Goal: Task Accomplishment & Management: Manage account settings

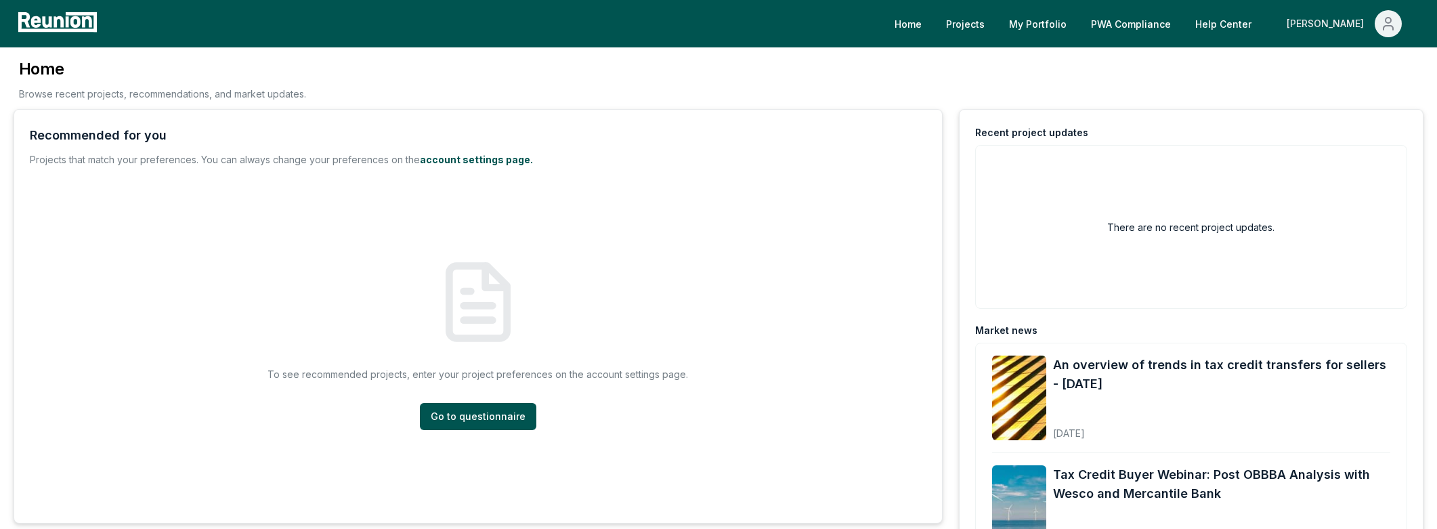
click at [1327, 26] on div "[PERSON_NAME]" at bounding box center [1328, 23] width 83 height 27
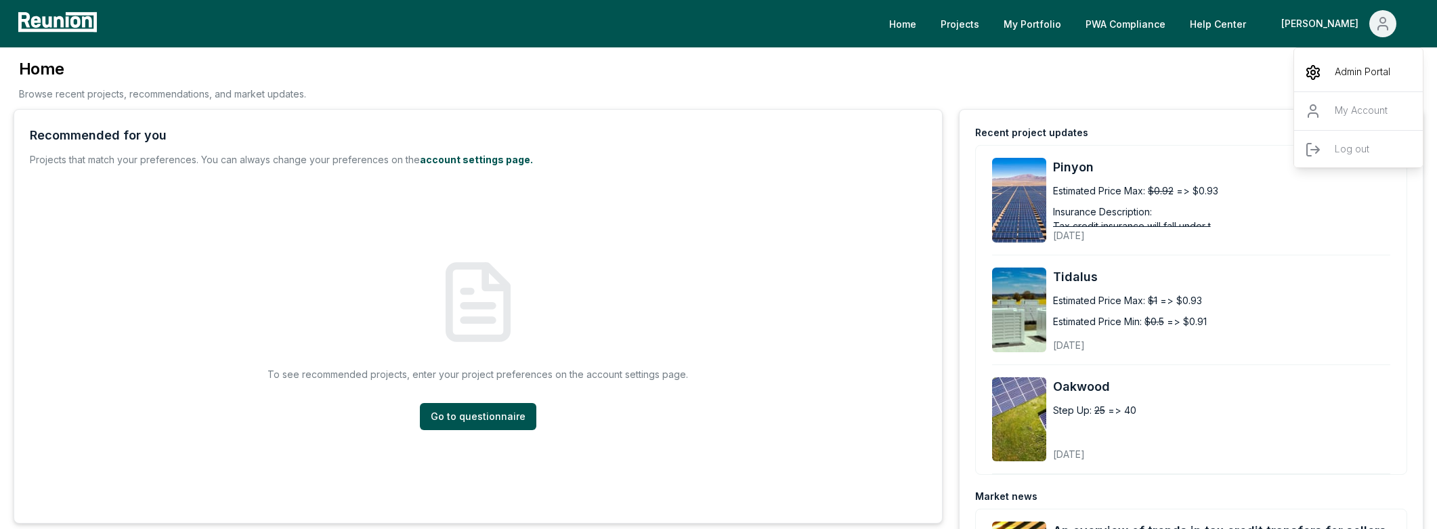
click at [1328, 78] on div "Admin Portal" at bounding box center [1359, 73] width 130 height 38
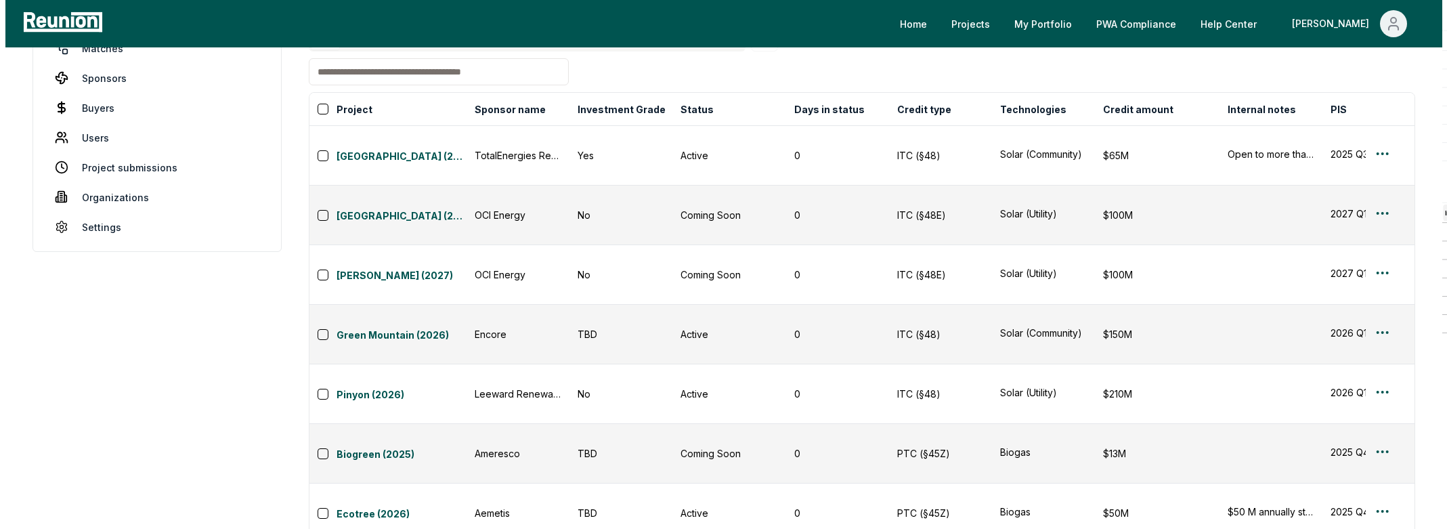
scroll to position [102, 0]
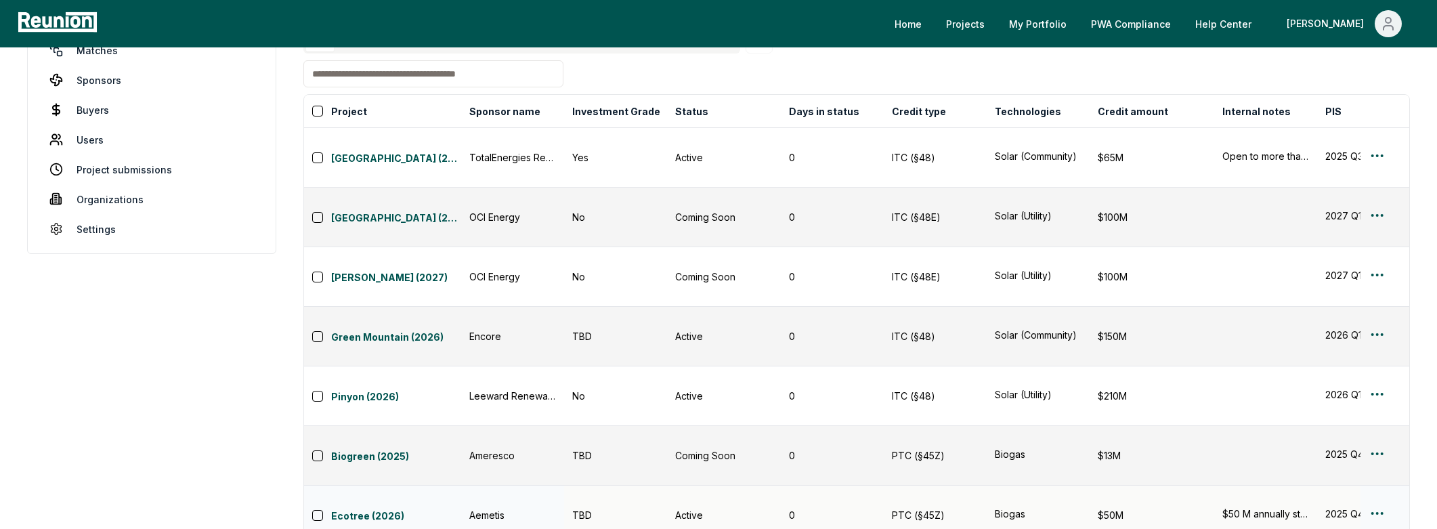
click at [1271, 507] on div "$50 M annually starting in [DATE] of 45Z." at bounding box center [1266, 514] width 87 height 14
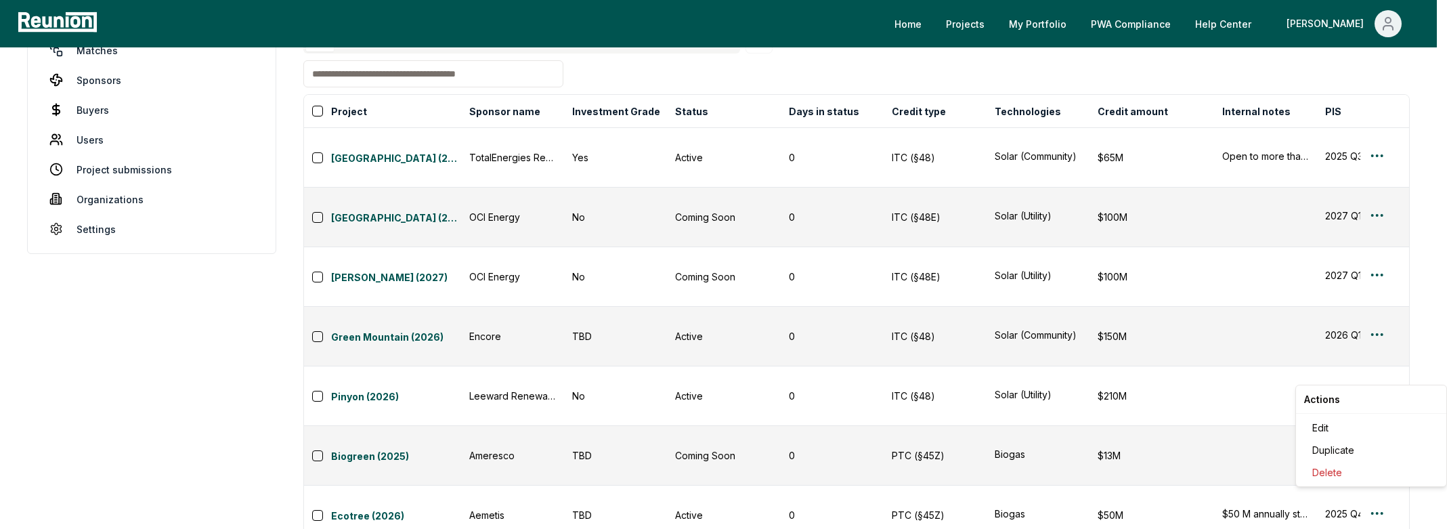
click at [1359, 433] on div "Edit" at bounding box center [1371, 428] width 129 height 22
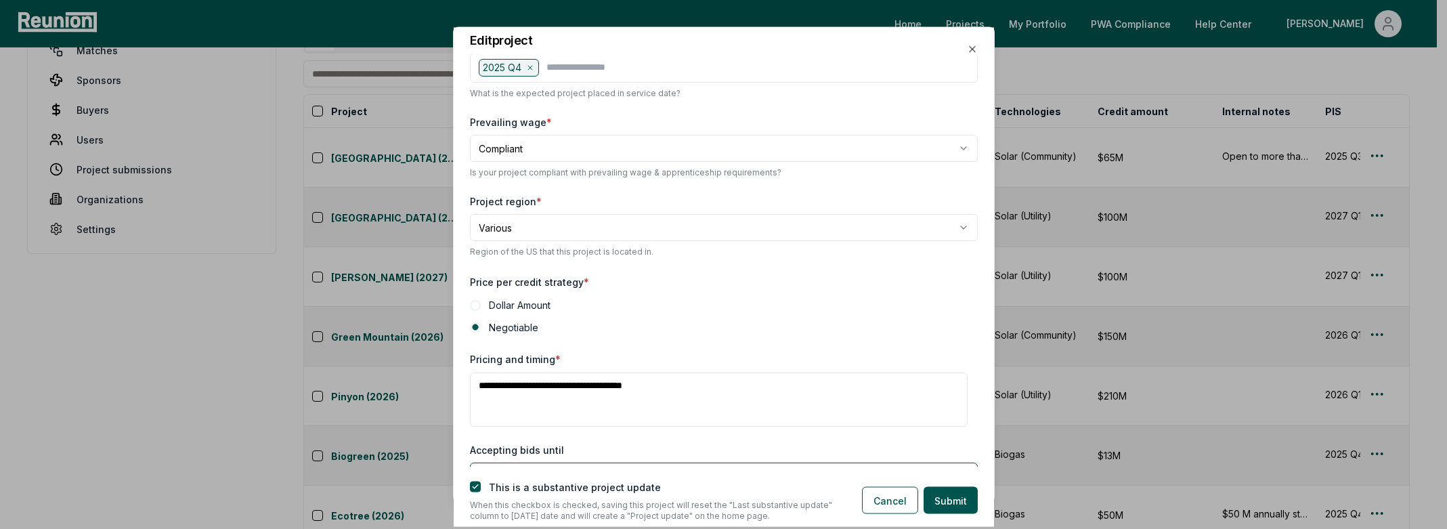
scroll to position [356, 0]
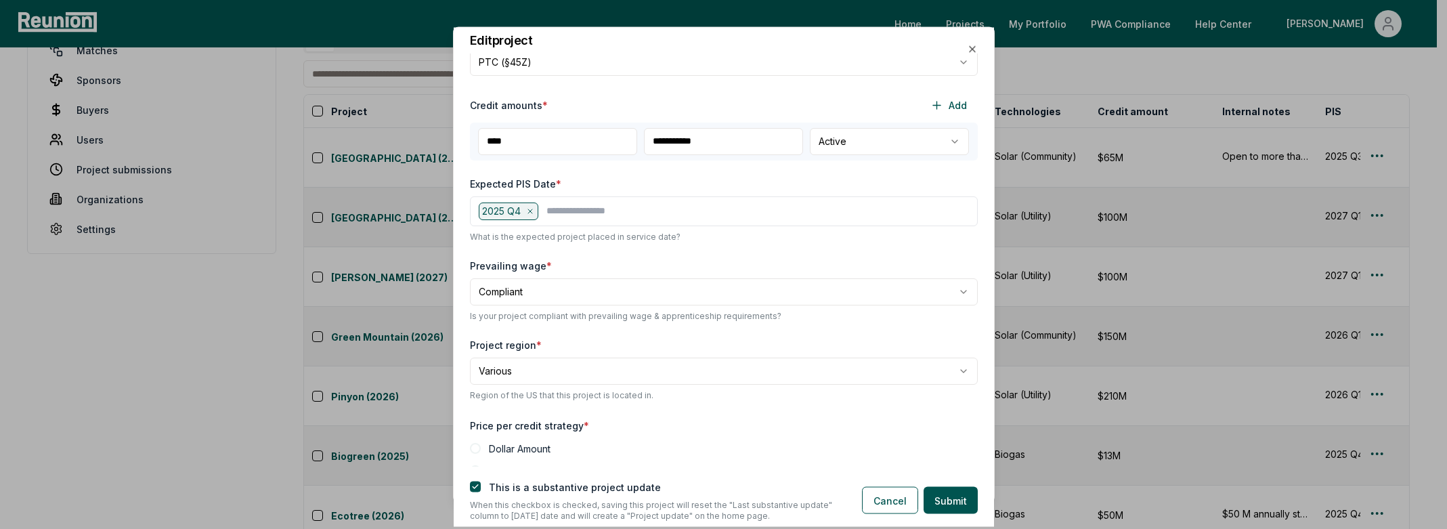
click at [534, 210] on icon at bounding box center [530, 211] width 8 height 8
click at [534, 210] on input "text" at bounding box center [726, 209] width 485 height 14
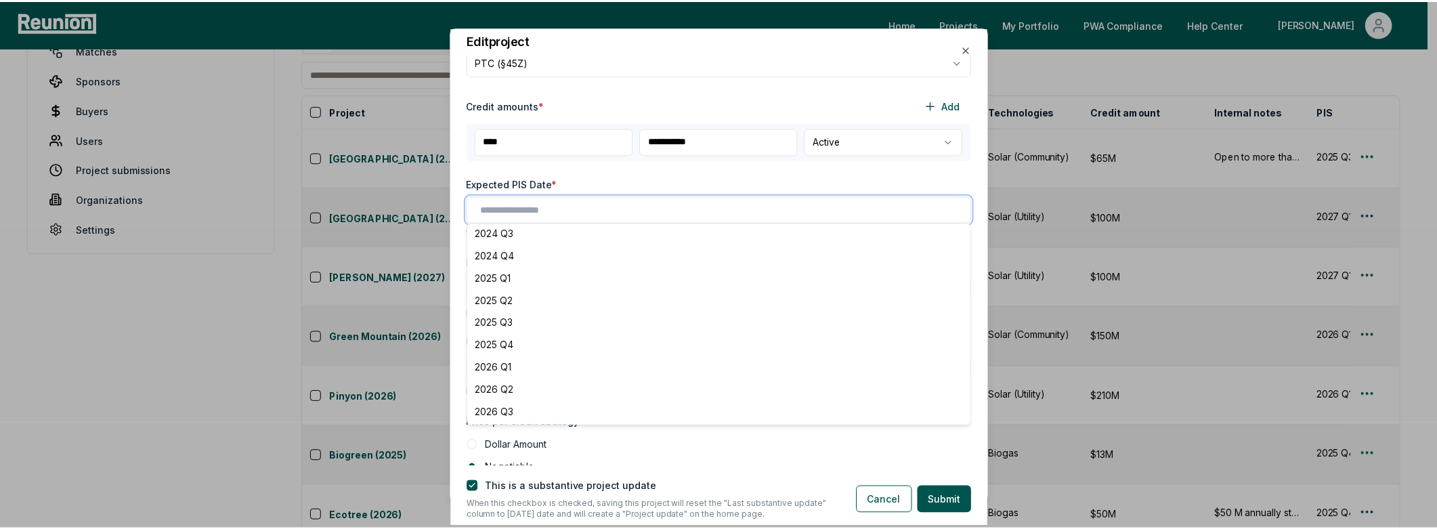
scroll to position [141, 0]
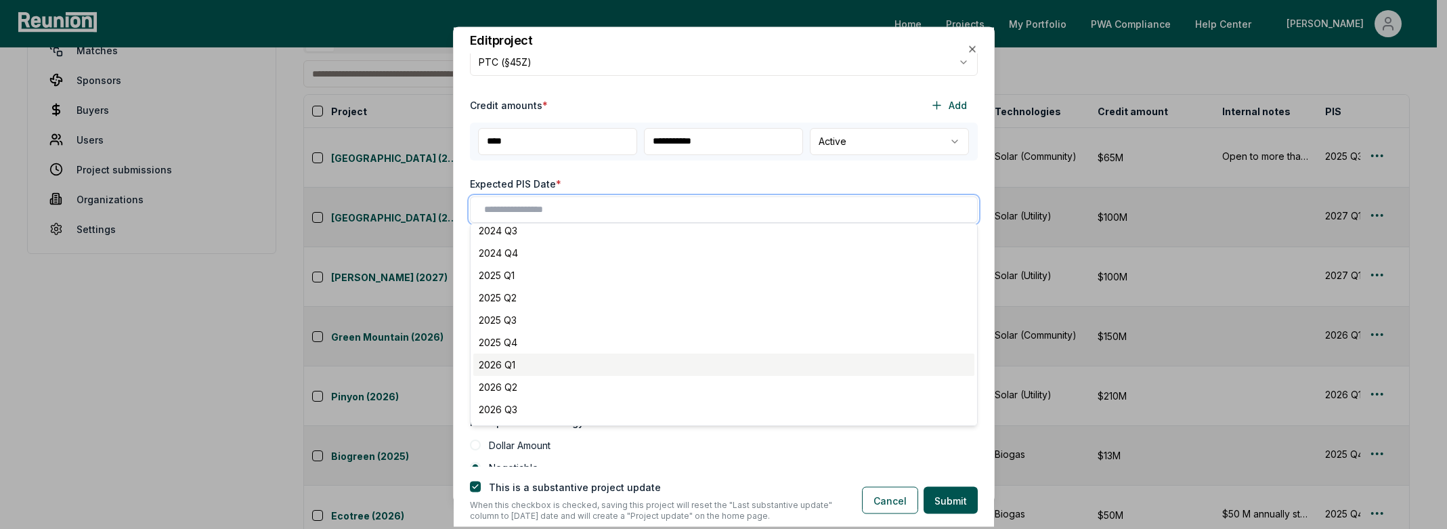
click at [545, 360] on div "2026 Q1" at bounding box center [723, 364] width 501 height 22
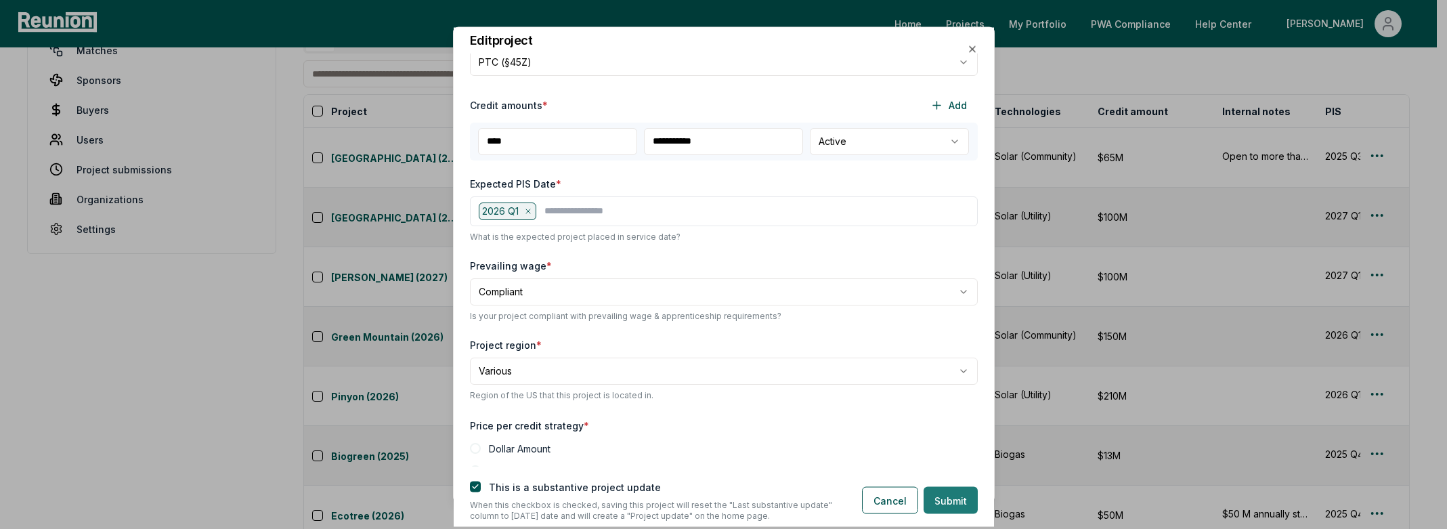
click at [935, 501] on button "Submit" at bounding box center [951, 500] width 54 height 27
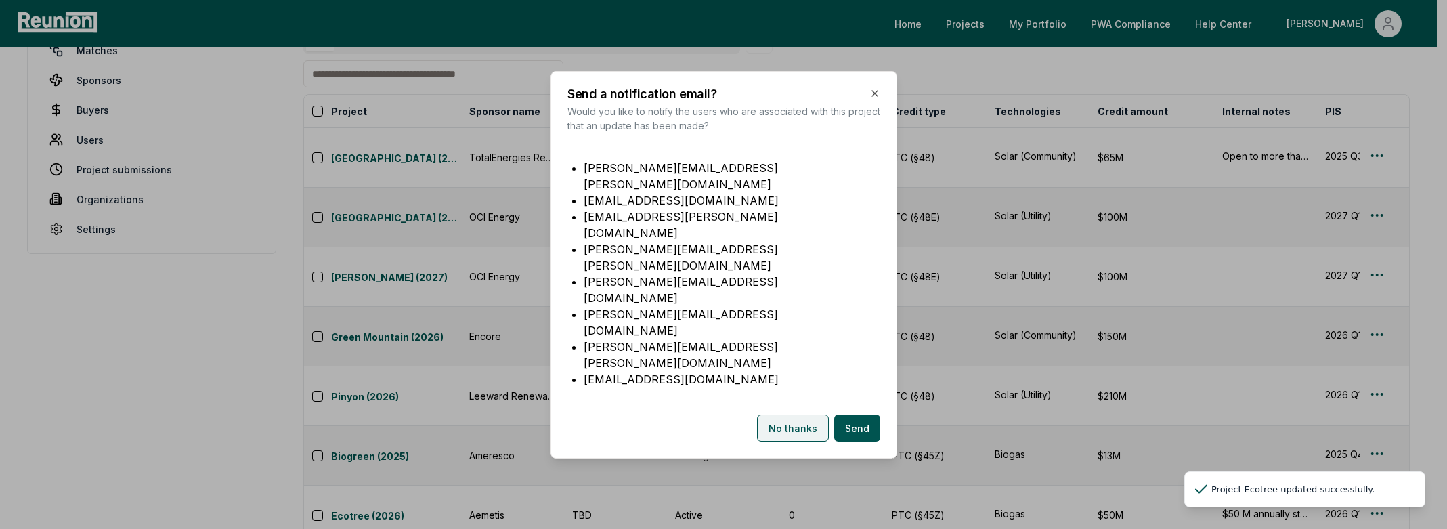
click at [797, 415] on button "No thanks" at bounding box center [793, 428] width 72 height 27
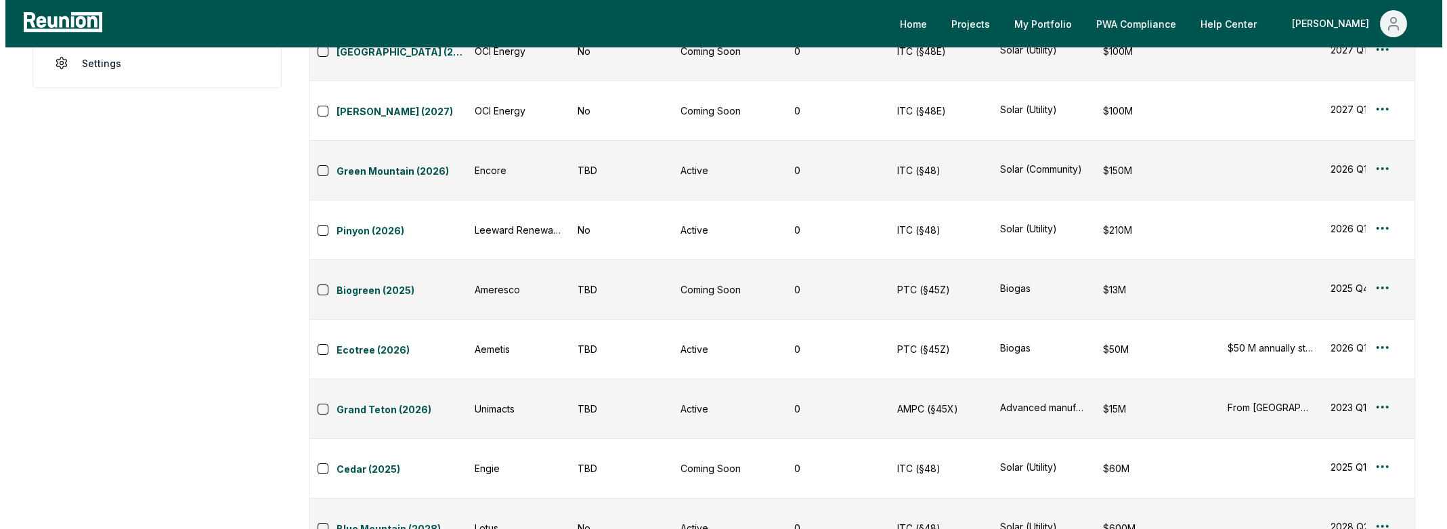
scroll to position [0, 0]
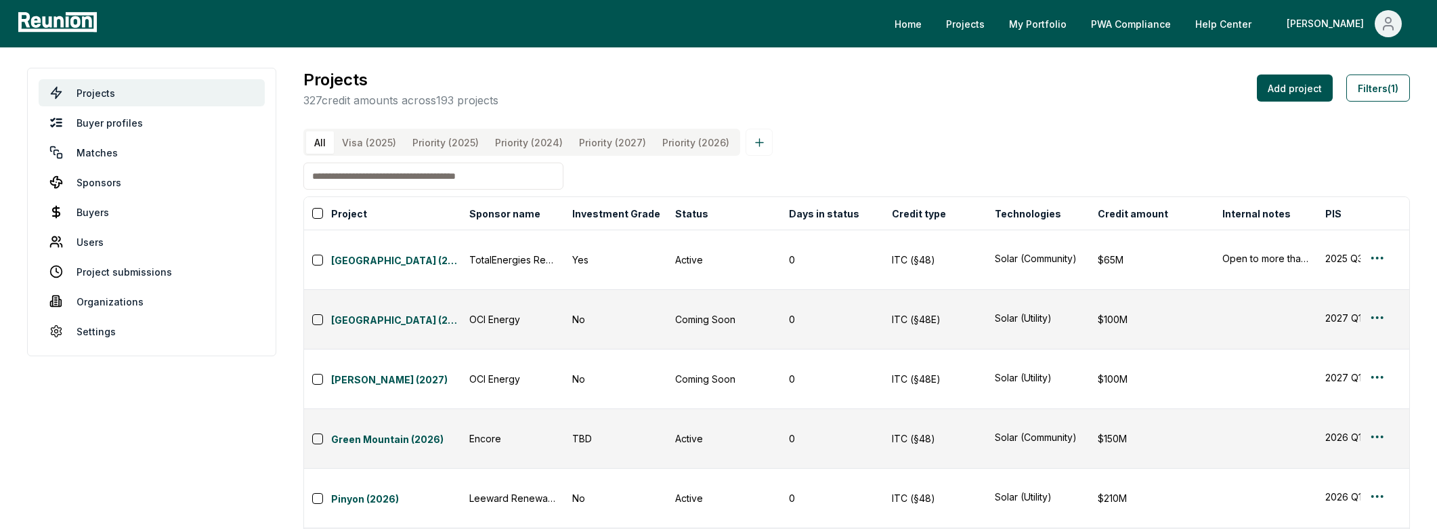
click at [332, 190] on input at bounding box center [433, 176] width 260 height 27
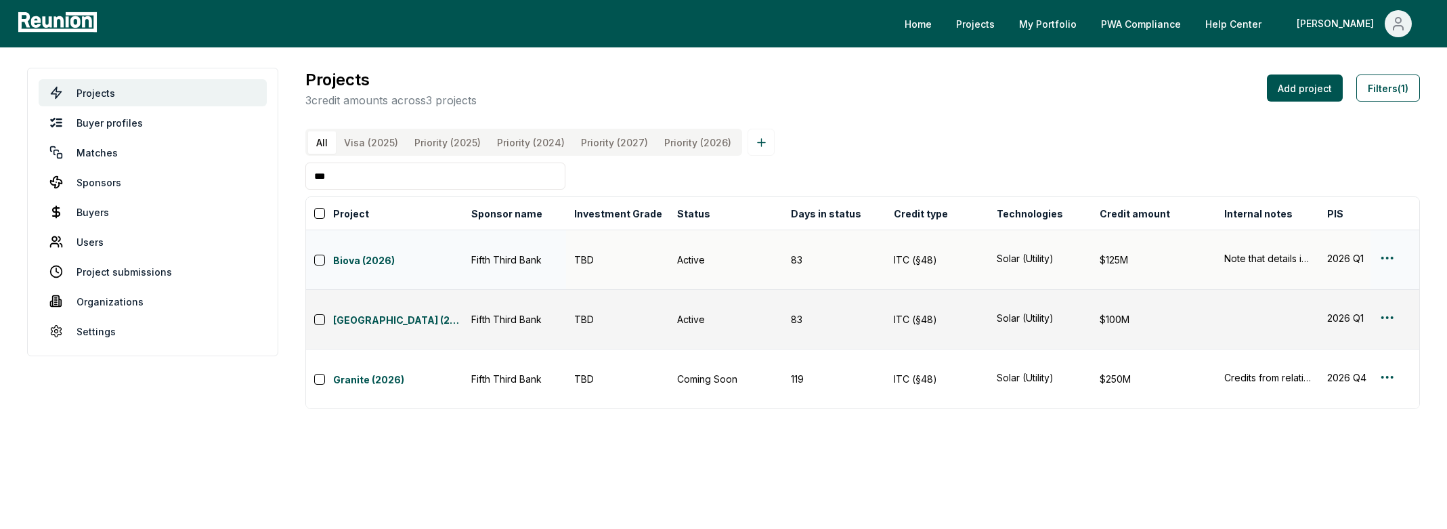
click at [1250, 259] on div "Note that details in "External notes" are assumptions. "Similar sponsor and off…" at bounding box center [1268, 258] width 87 height 14
click at [1389, 255] on html "Please visit us on your desktop We're working on making our marketplace mobile-…" at bounding box center [723, 264] width 1447 height 529
click at [1337, 314] on div "Edit" at bounding box center [1371, 310] width 129 height 22
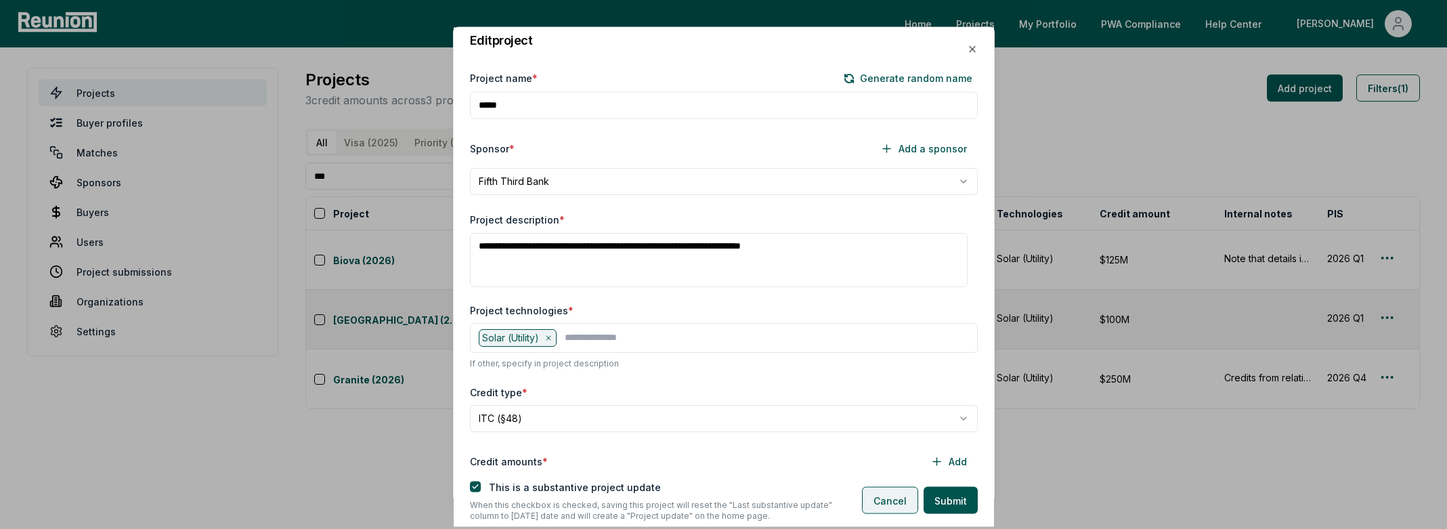
click at [883, 506] on button "Cancel" at bounding box center [890, 500] width 56 height 27
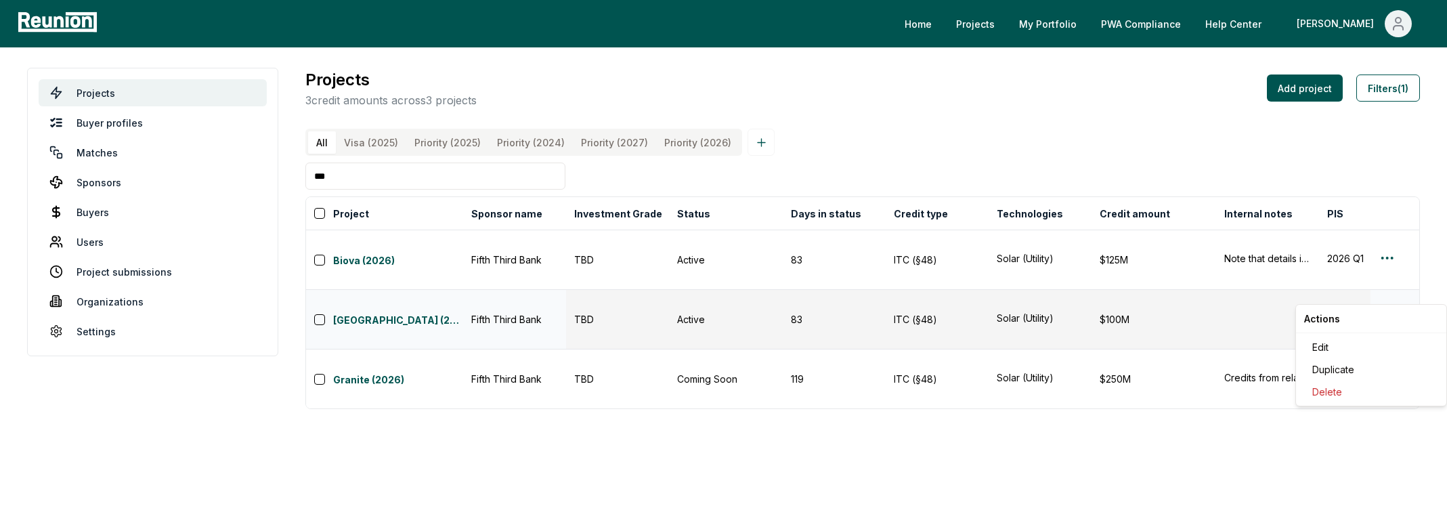
click at [1391, 294] on html "Please visit us on your desktop We're working on making our marketplace mobile-…" at bounding box center [723, 264] width 1447 height 529
click at [1374, 342] on div "Edit" at bounding box center [1371, 347] width 129 height 22
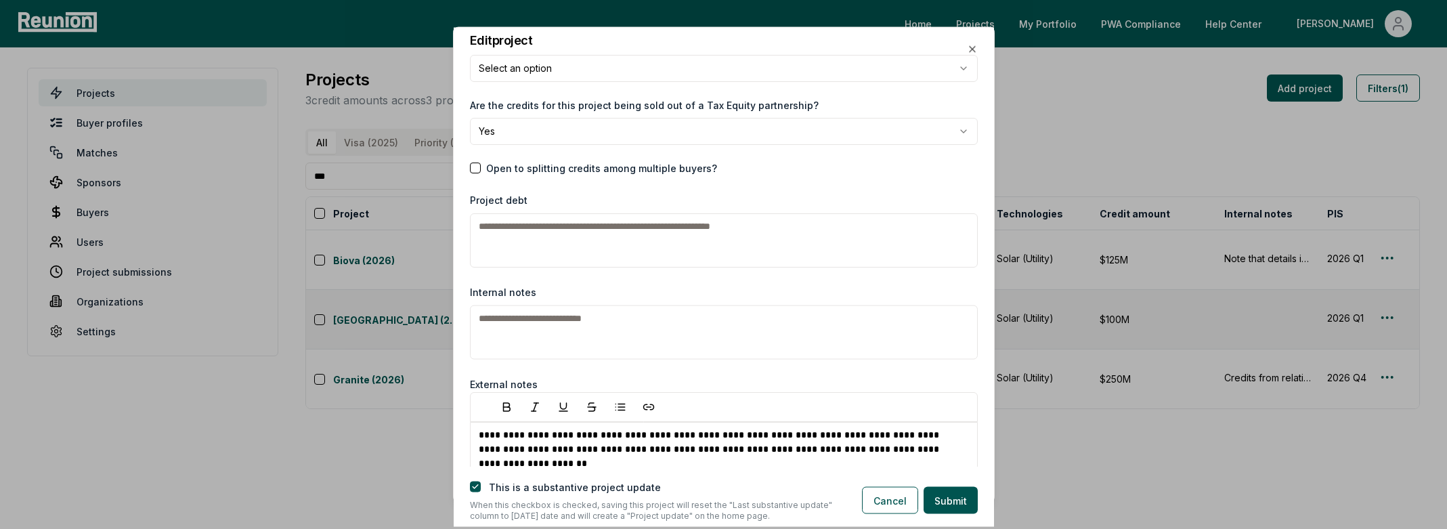
scroll to position [2066, 0]
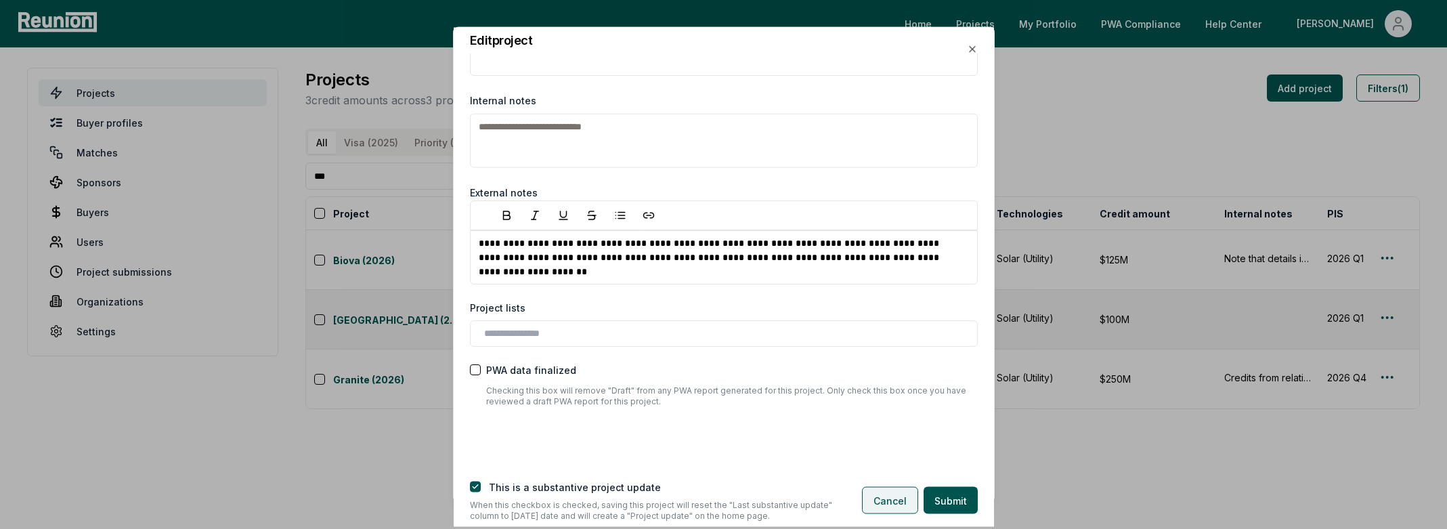
click at [901, 501] on button "Cancel" at bounding box center [890, 500] width 56 height 27
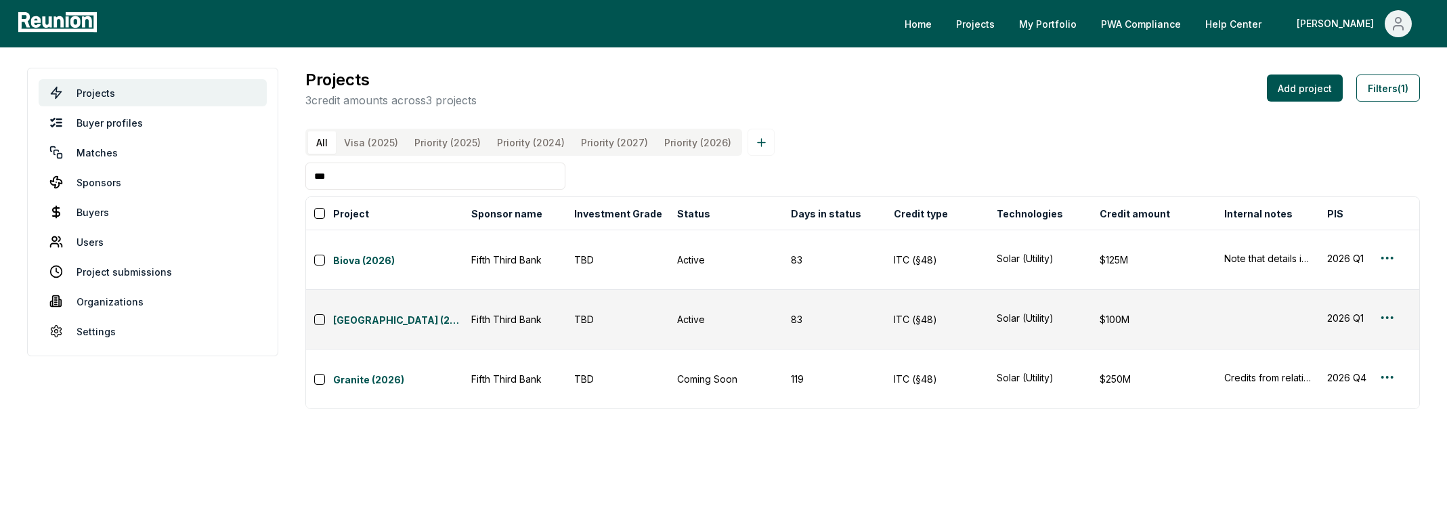
click at [444, 186] on input "***" at bounding box center [435, 176] width 260 height 27
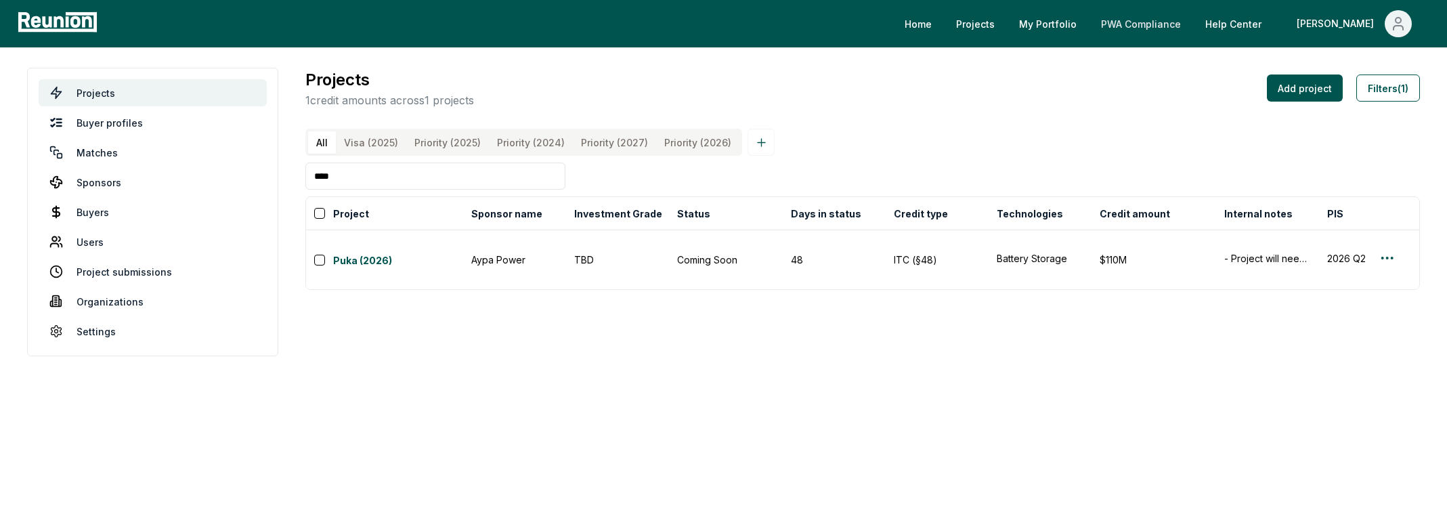
type input "****"
